Goal: Information Seeking & Learning: Learn about a topic

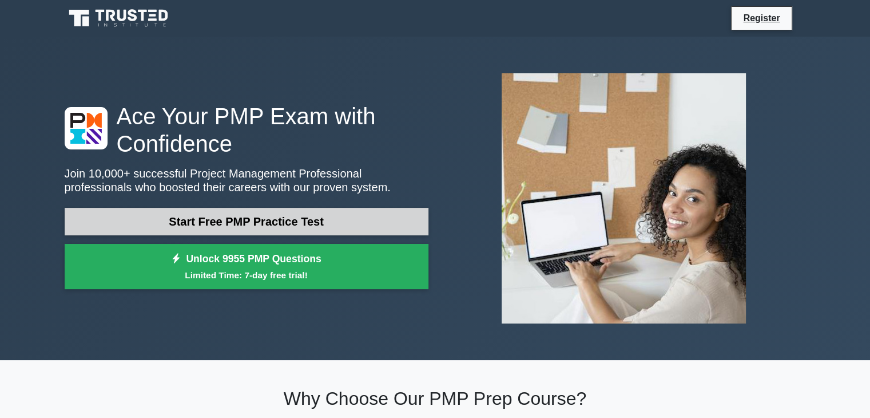
click at [334, 220] on link "Start Free PMP Practice Test" at bounding box center [247, 221] width 364 height 27
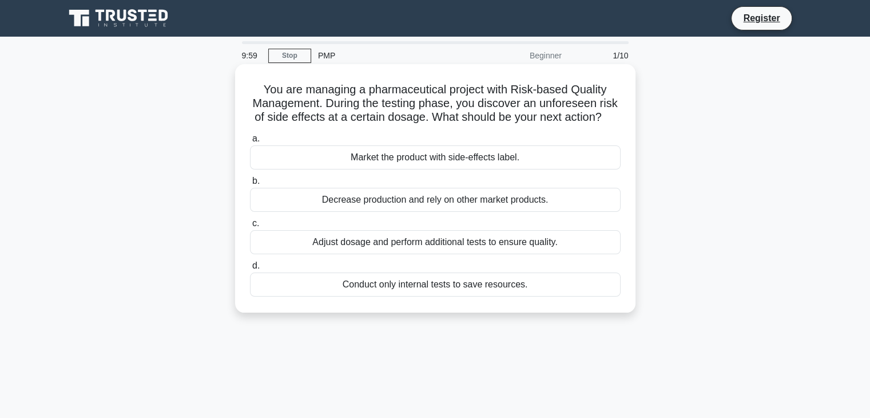
click at [365, 165] on div "Market the product with side-effects label." at bounding box center [435, 157] width 371 height 24
click at [250, 142] on input "a. Market the product with side-effects label." at bounding box center [250, 138] width 0 height 7
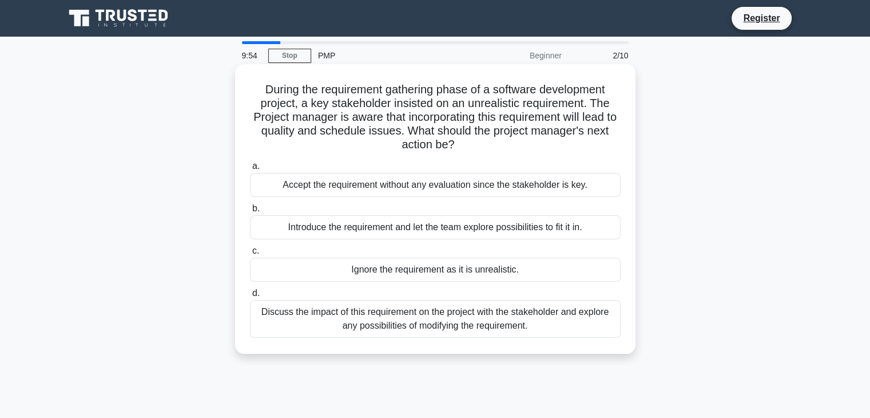
drag, startPoint x: 359, startPoint y: 177, endPoint x: 359, endPoint y: 183, distance: 6.3
click at [359, 183] on div "Accept the requirement without any evaluation since the stakeholder is key." at bounding box center [435, 185] width 371 height 24
click at [250, 170] on input "a. Accept the requirement without any evaluation since the stakeholder is key." at bounding box center [250, 166] width 0 height 7
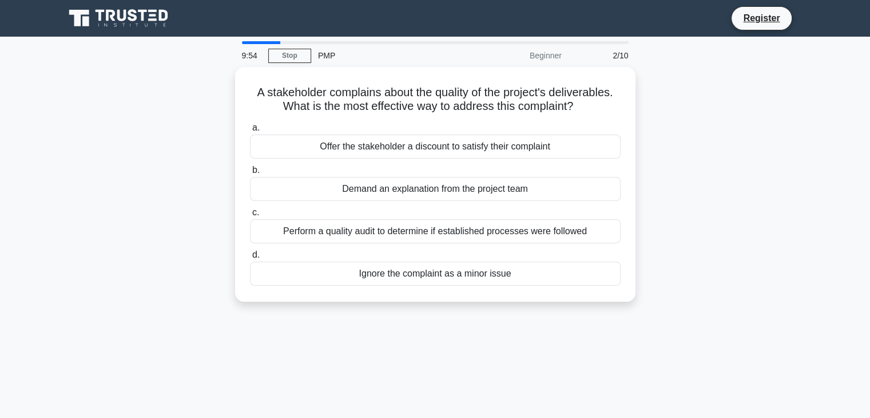
click at [359, 183] on div "Demand an explanation from the project team" at bounding box center [435, 189] width 371 height 24
click at [250, 174] on input "b. Demand an explanation from the project team" at bounding box center [250, 170] width 0 height 7
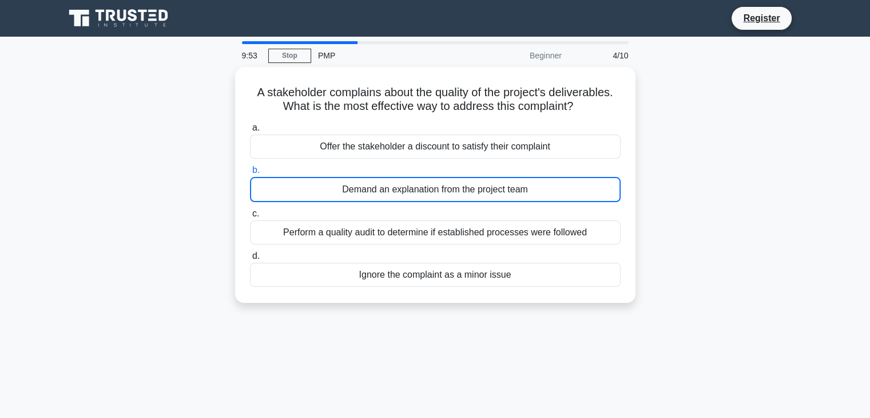
click at [359, 183] on div "Demand an explanation from the project team" at bounding box center [435, 189] width 371 height 25
click at [250, 174] on input "b. Demand an explanation from the project team" at bounding box center [250, 170] width 0 height 7
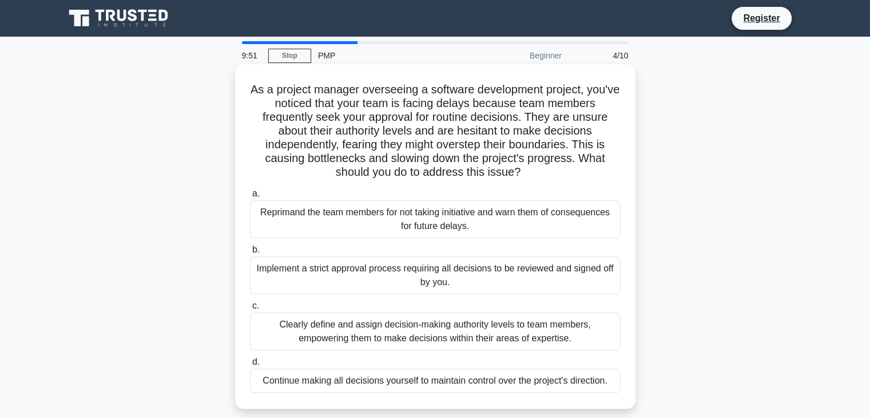
click at [351, 224] on div "Reprimand the team members for not taking initiative and warn them of consequen…" at bounding box center [435, 219] width 371 height 38
click at [250, 197] on input "a. Reprimand the team members for not taking initiative and warn them of conseq…" at bounding box center [250, 193] width 0 height 7
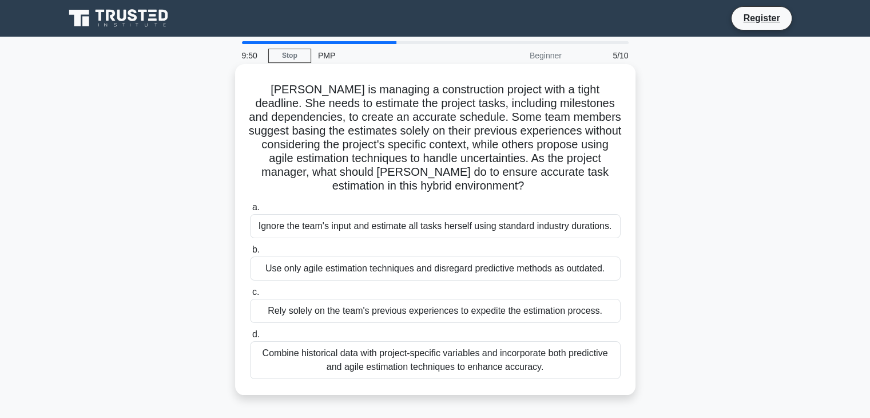
click at [351, 225] on div "Ignore the team's input and estimate all tasks herself using standard industry …" at bounding box center [435, 226] width 371 height 24
click at [250, 211] on input "a. Ignore the team's input and estimate all tasks herself using standard indust…" at bounding box center [250, 207] width 0 height 7
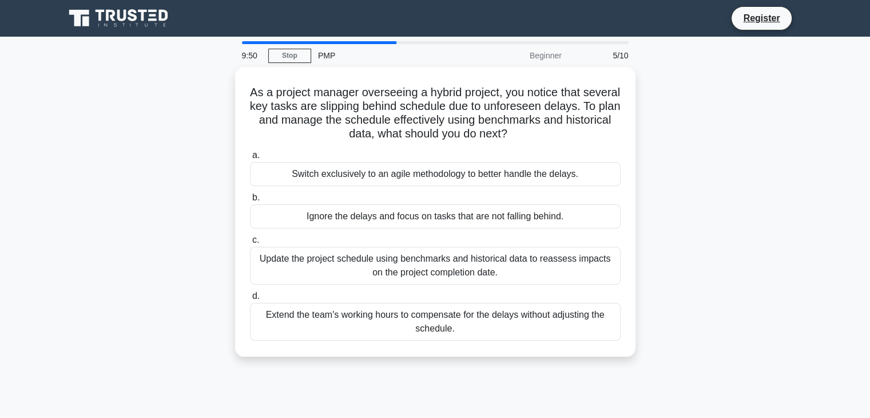
click at [351, 225] on div "Ignore the delays and focus on tasks that are not falling behind." at bounding box center [435, 216] width 371 height 24
click at [250, 201] on input "b. Ignore the delays and focus on tasks that are not falling behind." at bounding box center [250, 197] width 0 height 7
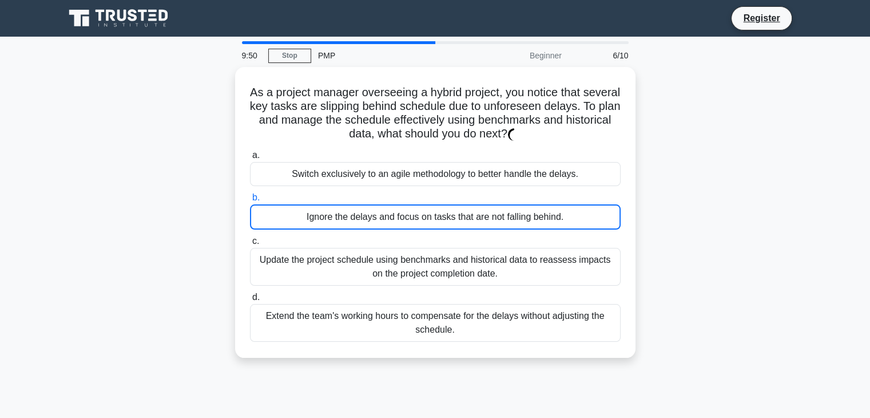
click at [351, 225] on div "Ignore the delays and focus on tasks that are not falling behind." at bounding box center [435, 216] width 371 height 25
click at [250, 201] on input "b. Ignore the delays and focus on tasks that are not falling behind." at bounding box center [250, 197] width 0 height 7
